Goal: Task Accomplishment & Management: Use online tool/utility

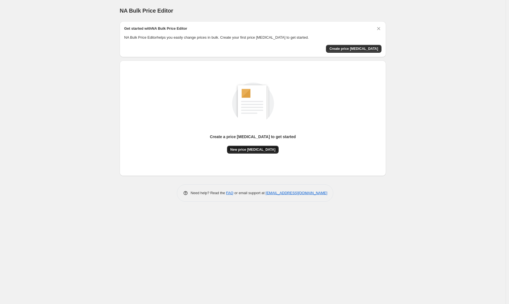
click at [258, 149] on span "New price change job" at bounding box center [252, 149] width 45 height 4
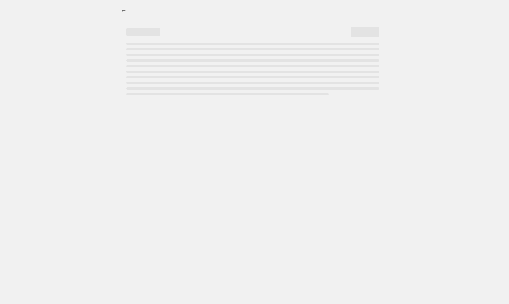
select select "percentage"
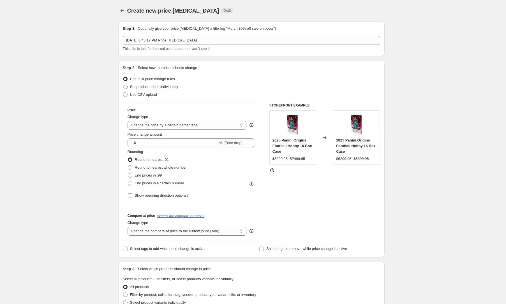
click at [156, 86] on span "Set product prices individually" at bounding box center [154, 87] width 48 height 4
click at [123, 85] on input "Set product prices individually" at bounding box center [123, 85] width 0 height 0
radio input "true"
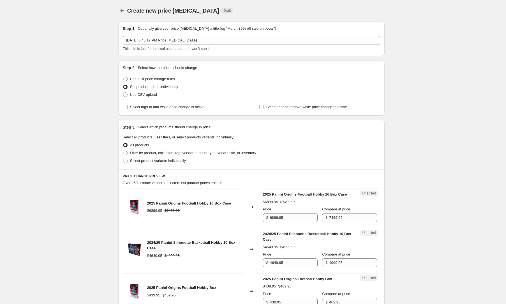
click at [163, 78] on span "Use bulk price change rules" at bounding box center [152, 79] width 45 height 4
click at [123, 77] on input "Use bulk price change rules" at bounding box center [123, 77] width 0 height 0
radio input "true"
select select "percentage"
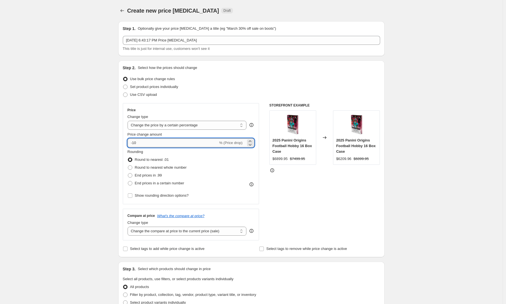
click at [152, 142] on input "-10" at bounding box center [173, 143] width 91 height 9
type input "-1"
type input "-40"
click at [69, 180] on div "Create new price change job. This page is ready Create new price change job Dra…" at bounding box center [251, 281] width 503 height 562
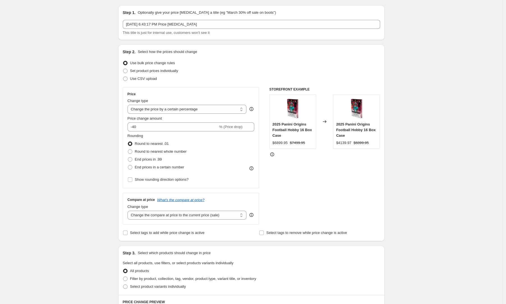
scroll to position [17, 0]
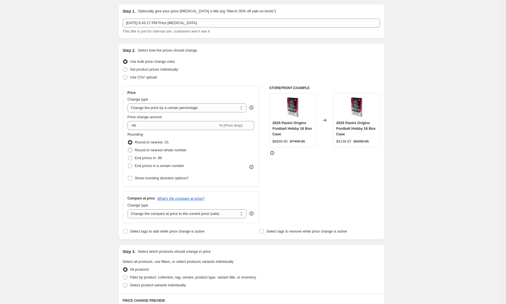
click at [142, 152] on span "Round to nearest whole number" at bounding box center [161, 150] width 52 height 4
click at [128, 148] on input "Round to nearest whole number" at bounding box center [128, 148] width 0 height 0
radio input "true"
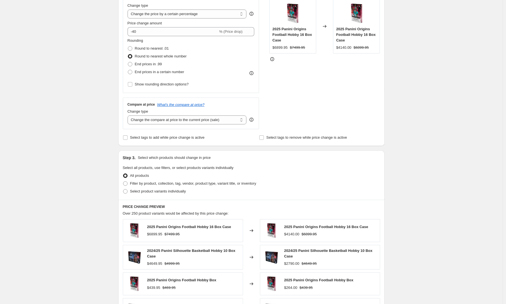
scroll to position [53, 0]
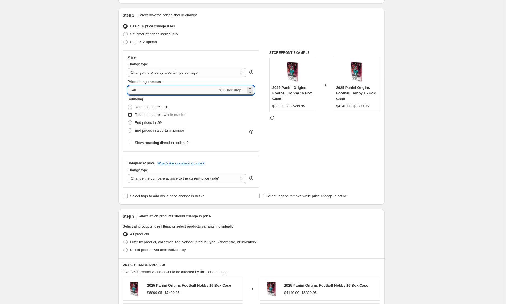
click at [136, 88] on input "-40" at bounding box center [173, 90] width 91 height 9
click at [100, 116] on div "Create new price change job. This page is ready Create new price change job Dra…" at bounding box center [251, 228] width 503 height 562
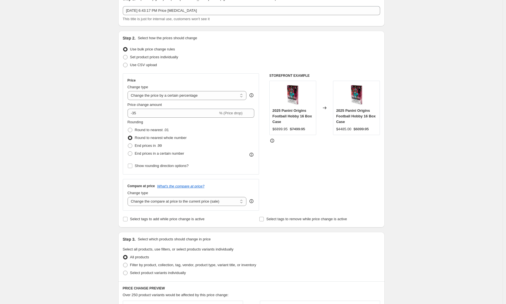
scroll to position [0, 0]
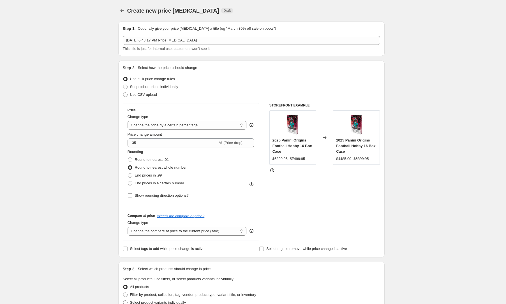
click at [141, 150] on span "Rounding" at bounding box center [136, 152] width 16 height 4
click at [145, 144] on input "-35" at bounding box center [173, 143] width 91 height 9
type input "-3"
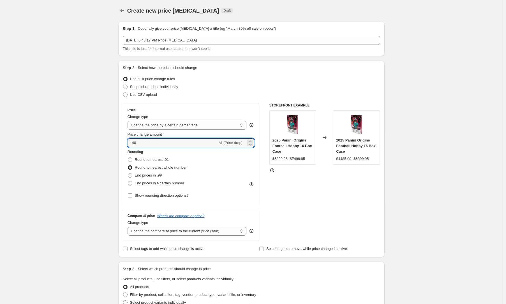
type input "-40"
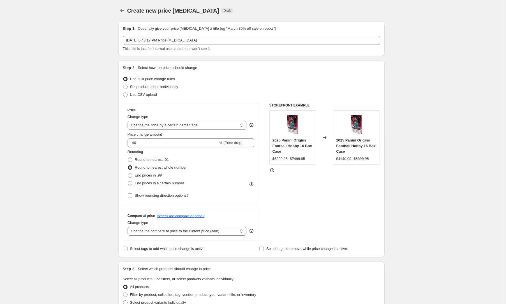
click at [113, 158] on div "Create new price change job. This page is ready Create new price change job Dra…" at bounding box center [252, 281] width 280 height 562
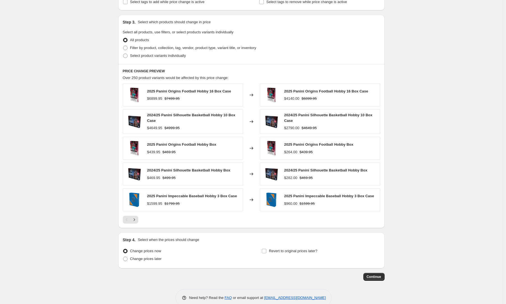
scroll to position [258, 0]
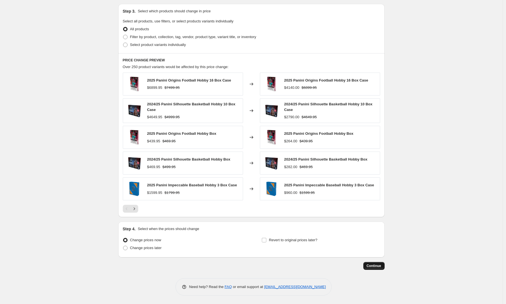
click at [380, 268] on button "Continue" at bounding box center [373, 266] width 21 height 8
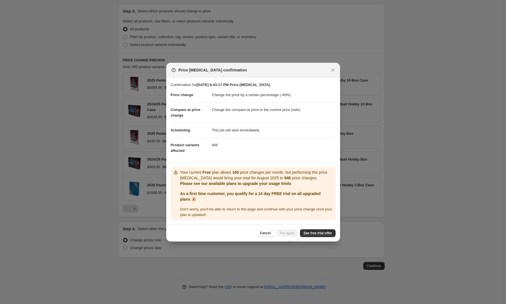
click at [312, 228] on div "Cancel Try again See free trial offer" at bounding box center [253, 233] width 174 height 17
click at [312, 232] on span "See free trial offer" at bounding box center [317, 233] width 29 height 4
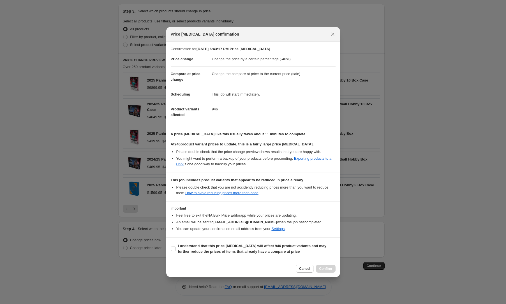
click at [233, 241] on section "I understand that this price change job will affect 946 product variants and ma…" at bounding box center [253, 249] width 174 height 22
click at [232, 250] on b "I understand that this price change job will affect 946 product variants and ma…" at bounding box center [252, 249] width 149 height 10
click at [176, 250] on input "I understand that this price change job will affect 946 product variants and ma…" at bounding box center [173, 249] width 4 height 4
checkbox input "true"
click at [320, 266] on button "Confirm" at bounding box center [326, 269] width 20 height 8
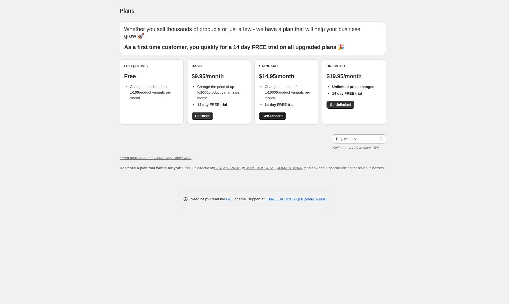
click at [269, 114] on span "Get Standard" at bounding box center [272, 116] width 20 height 4
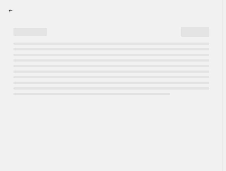
select select "percentage"
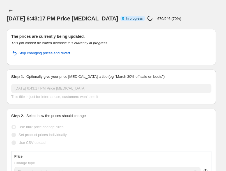
click at [203, 20] on div "[DATE] 6:43:17 PM Price [MEDICAL_DATA] Info Partially complete In progress Pric…" at bounding box center [111, 19] width 209 height 8
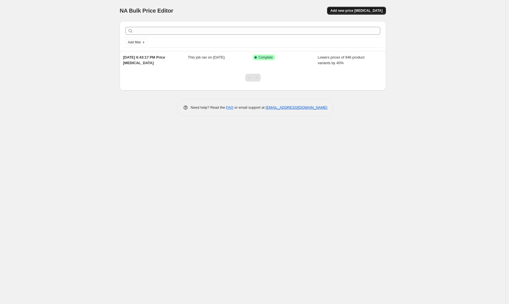
click at [365, 11] on span "Add new price change job" at bounding box center [357, 10] width 52 height 4
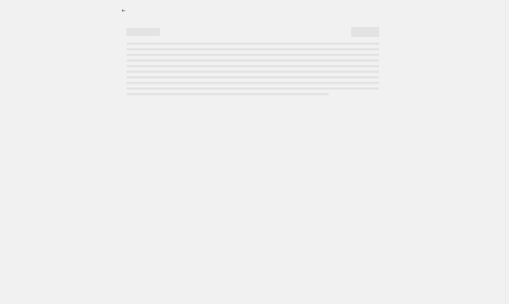
select select "percentage"
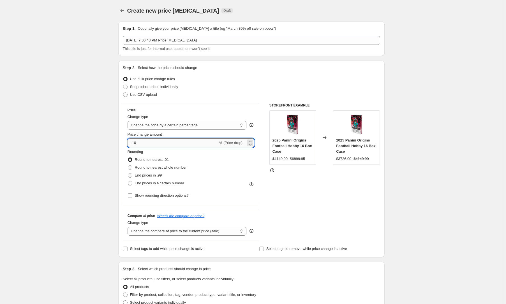
click at [143, 142] on input "-10" at bounding box center [173, 143] width 91 height 9
type input "-1"
type input "-40"
click at [135, 168] on label "Round to nearest whole number" at bounding box center [157, 168] width 59 height 8
click at [128, 166] on input "Round to nearest whole number" at bounding box center [128, 165] width 0 height 0
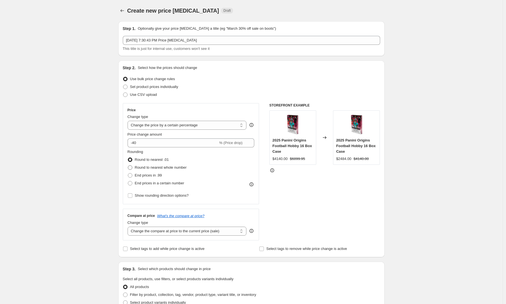
radio input "true"
click at [103, 174] on div "Create new price change job. This page is ready Create new price change job Dra…" at bounding box center [251, 281] width 503 height 562
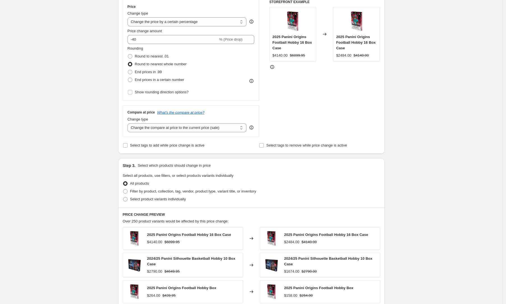
scroll to position [110, 0]
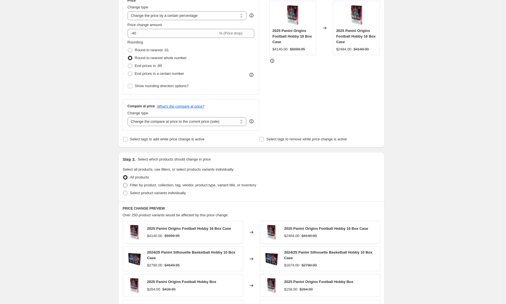
click at [146, 186] on span "Filter by product, collection, tag, vendor, product type, variant title, or inv…" at bounding box center [193, 185] width 126 height 4
click at [123, 183] on input "Filter by product, collection, tag, vendor, product type, variant title, or inv…" at bounding box center [123, 183] width 0 height 0
radio input "true"
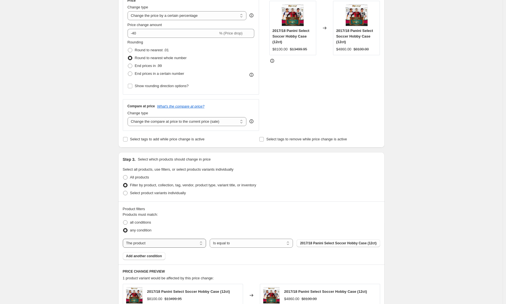
click at [181, 244] on select "The product The product's collection The product's tag The product's vendor The…" at bounding box center [164, 243] width 83 height 9
select select "collection"
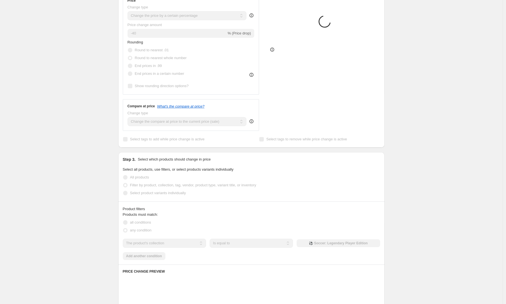
click at [340, 243] on div "The product The product's collection The product's tag The product's vendor The…" at bounding box center [251, 243] width 257 height 9
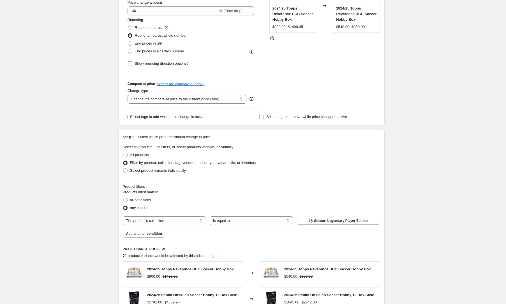
scroll to position [142, 0]
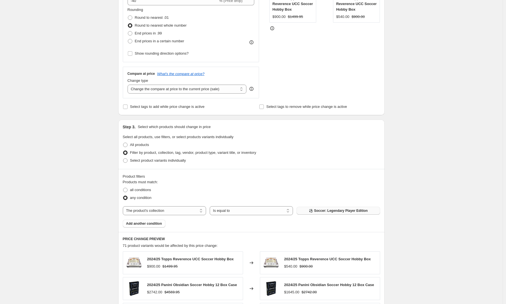
click at [335, 210] on span "⚽ Soccer: Legendary Player Edition" at bounding box center [338, 211] width 59 height 4
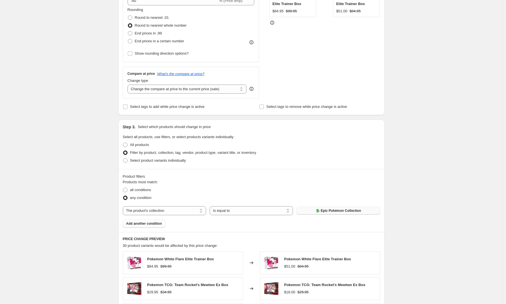
click at [334, 211] on span "🐉 Epic Pokémon Collection" at bounding box center [338, 211] width 45 height 4
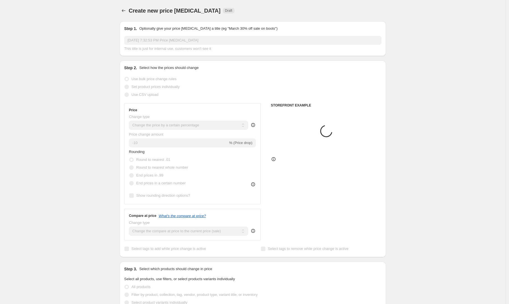
select select "percentage"
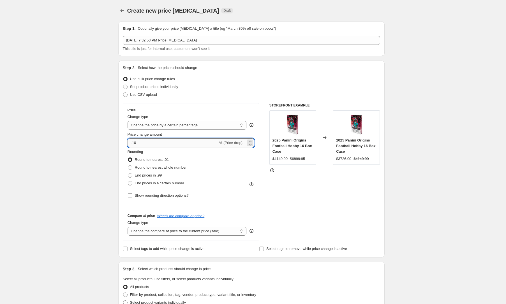
click at [165, 145] on input "-10" at bounding box center [173, 143] width 91 height 9
type input "-1"
type input "-40"
click at [163, 168] on span "Round to nearest whole number" at bounding box center [161, 167] width 52 height 4
click at [128, 166] on input "Round to nearest whole number" at bounding box center [128, 165] width 0 height 0
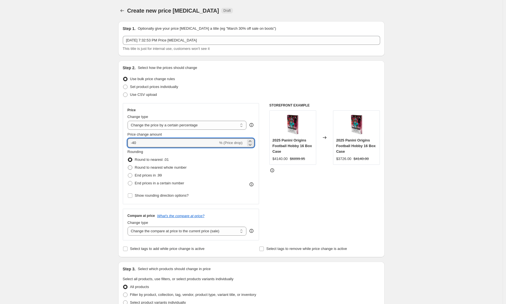
radio input "true"
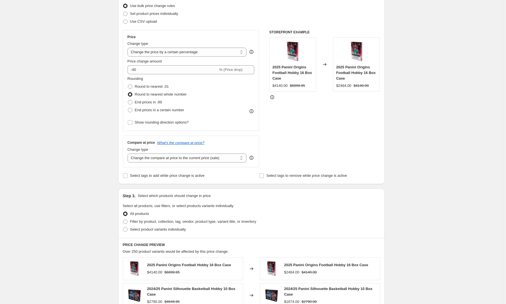
scroll to position [145, 0]
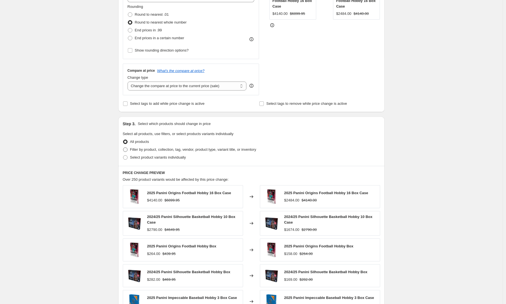
click at [161, 150] on span "Filter by product, collection, tag, vendor, product type, variant title, or inv…" at bounding box center [193, 149] width 126 height 4
click at [123, 148] on input "Filter by product, collection, tag, vendor, product type, variant title, or inv…" at bounding box center [123, 147] width 0 height 0
radio input "true"
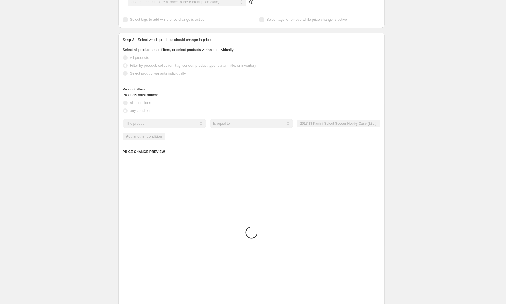
scroll to position [220, 0]
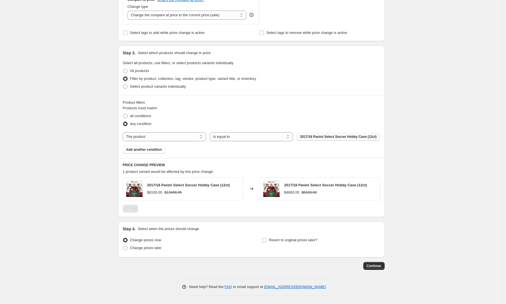
click at [330, 135] on span "2017/18 Panini Select Soccer Hobby Case (12ct)" at bounding box center [338, 137] width 77 height 4
click at [182, 137] on select "The product The product's collection The product's tag The product's vendor The…" at bounding box center [164, 136] width 83 height 9
select select "collection"
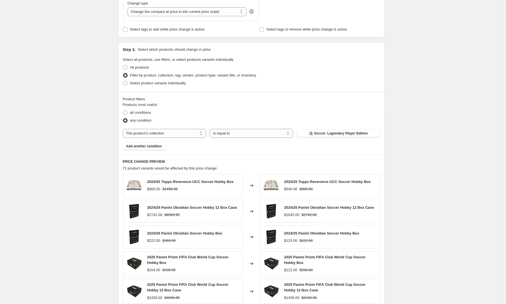
click at [327, 132] on span "⚽ Soccer: Legendary Player Edition" at bounding box center [338, 133] width 59 height 4
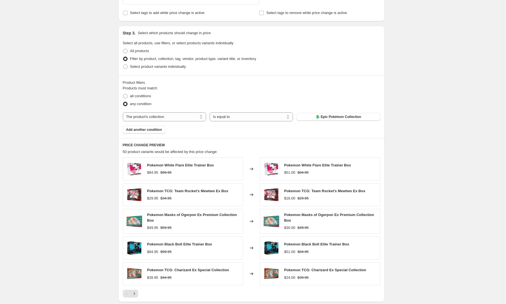
scroll to position [321, 0]
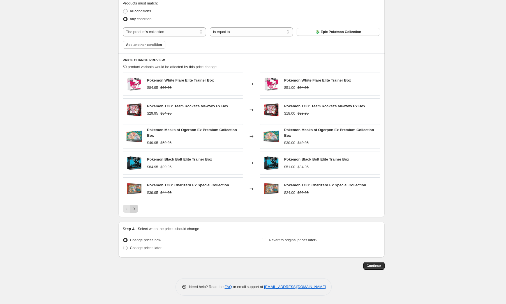
click at [135, 209] on icon "Next" at bounding box center [133, 209] width 1 height 3
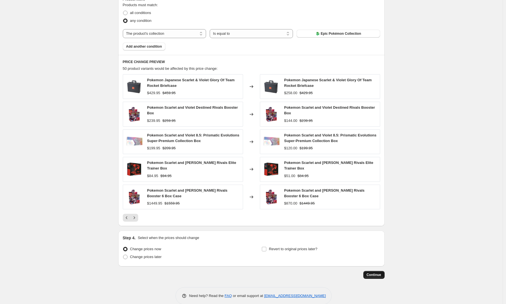
click at [369, 274] on span "Continue" at bounding box center [374, 275] width 15 height 4
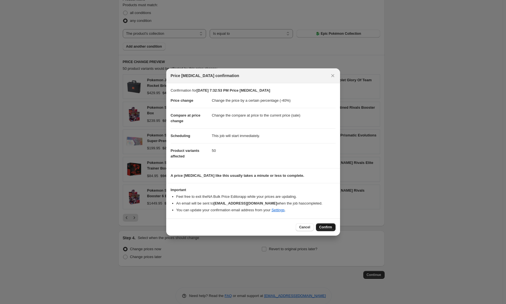
click at [321, 226] on span "Confirm" at bounding box center [325, 227] width 13 height 4
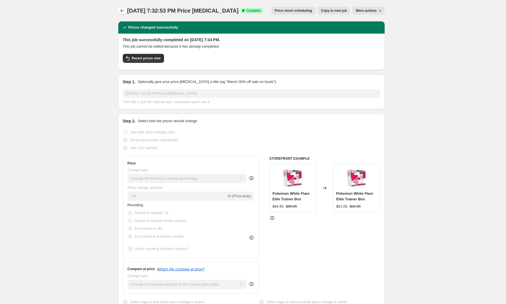
click at [124, 11] on icon "Price change jobs" at bounding box center [122, 10] width 4 height 3
